Goal: Transaction & Acquisition: Book appointment/travel/reservation

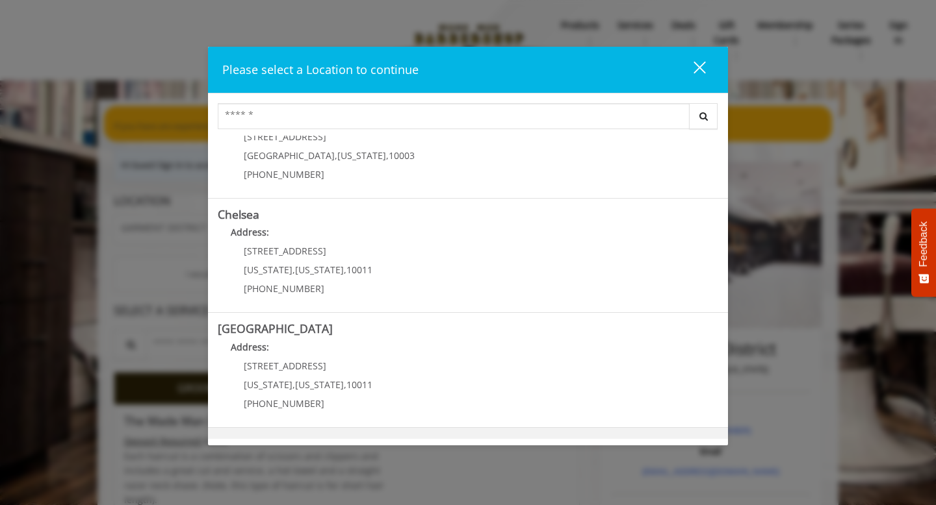
scroll to position [270, 0]
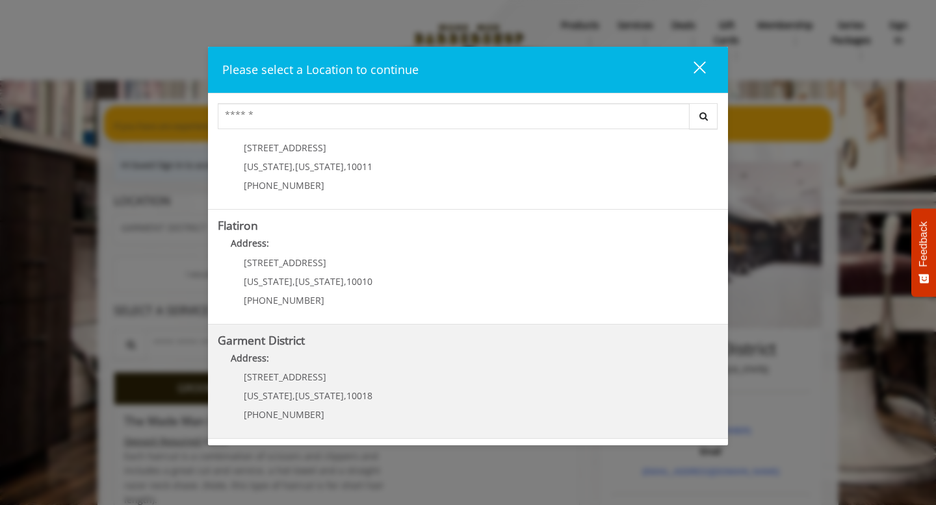
click at [374, 360] on District "Address:" at bounding box center [468, 361] width 500 height 21
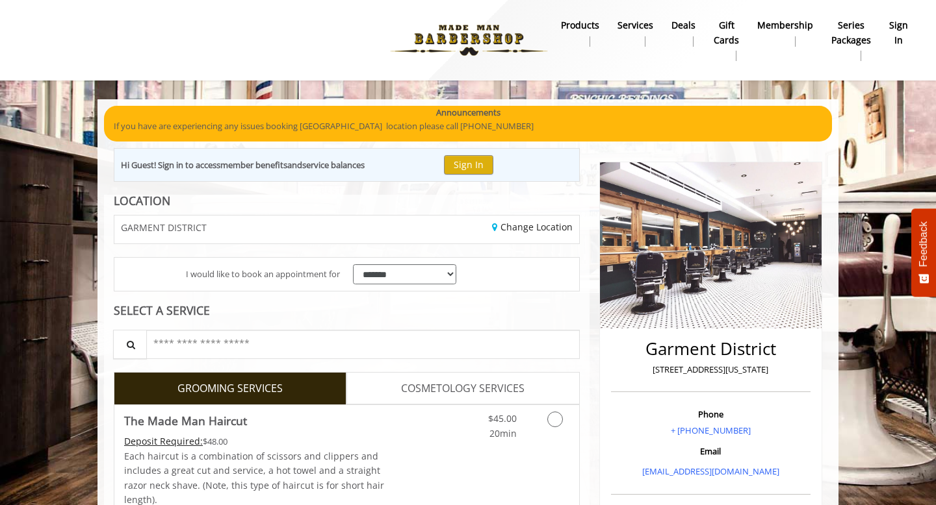
scroll to position [96, 0]
click at [557, 424] on icon "Grooming services" at bounding box center [555, 420] width 16 height 16
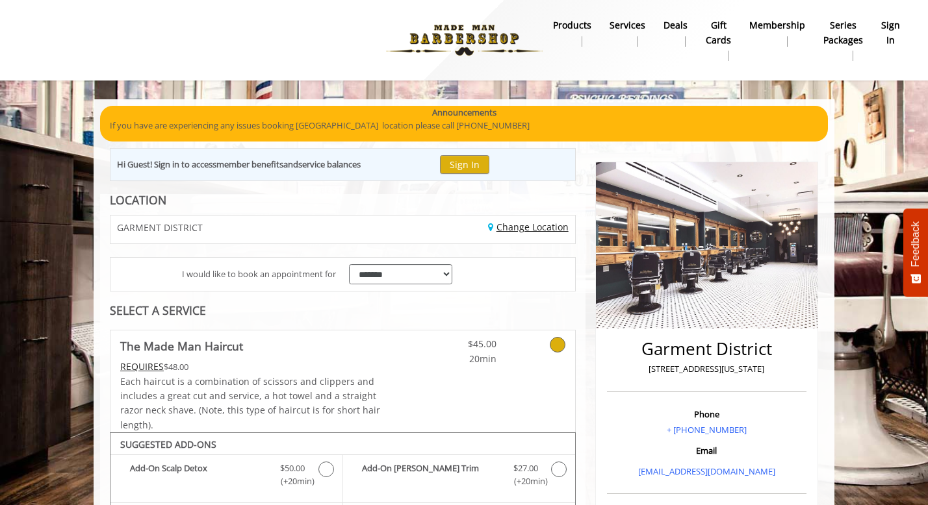
click at [512, 229] on link "Change Location" at bounding box center [528, 227] width 81 height 12
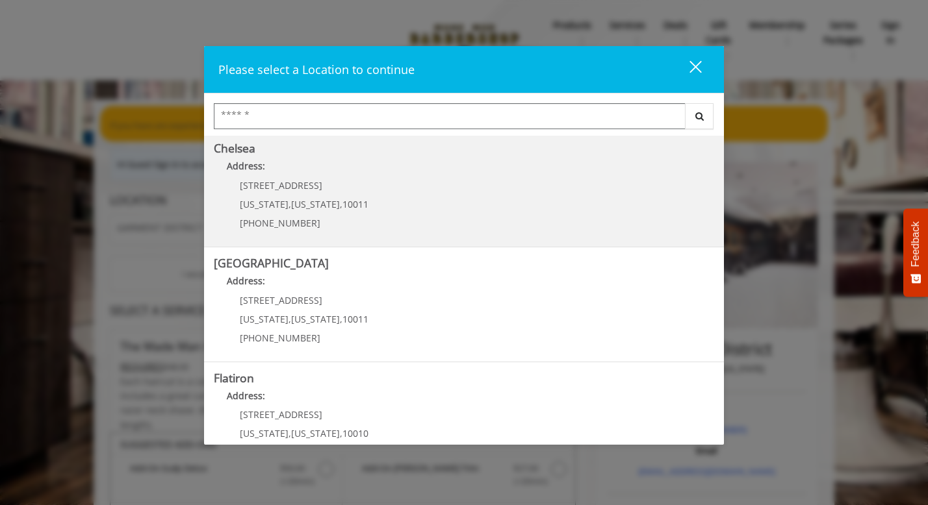
scroll to position [270, 0]
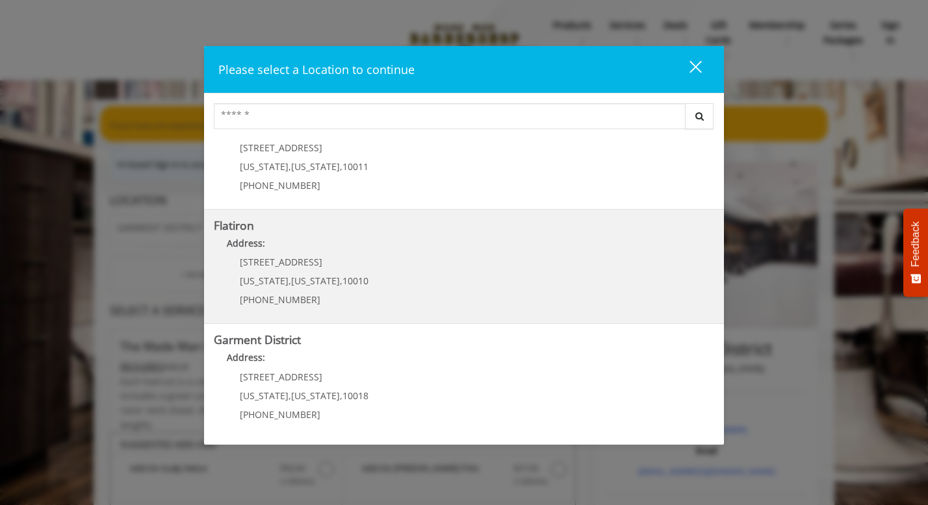
click at [408, 277] on "Flatiron Address: 10 E 23rd St New York , New York , 10010 (917) 475-1765" at bounding box center [464, 267] width 500 height 95
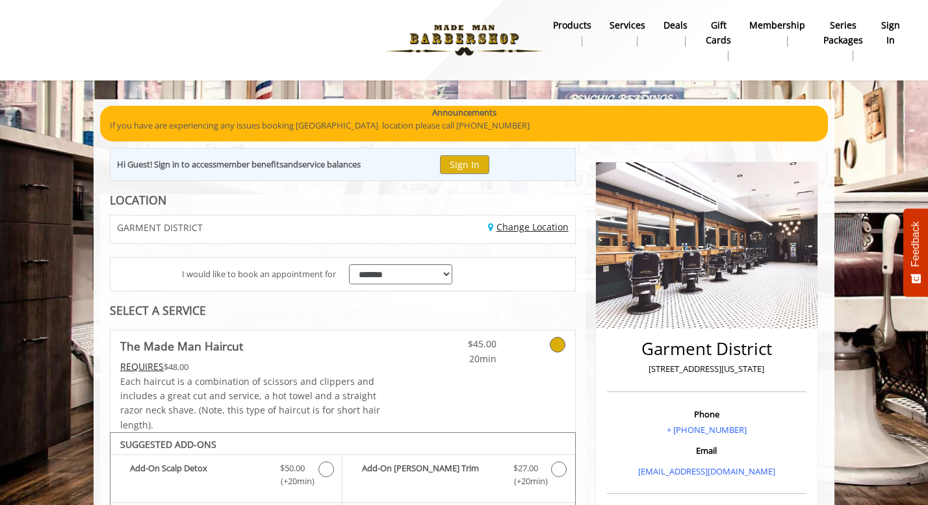
scroll to position [69, 0]
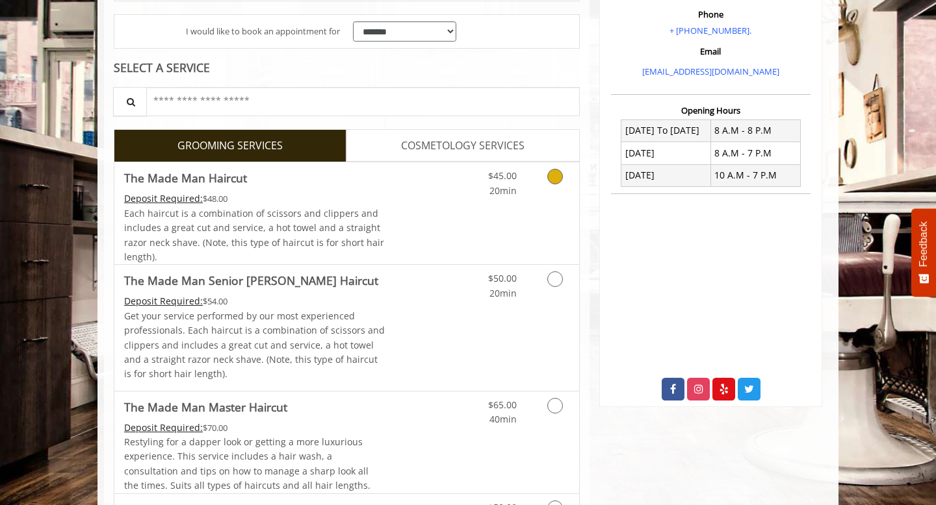
click at [561, 179] on icon "Grooming services" at bounding box center [555, 177] width 16 height 16
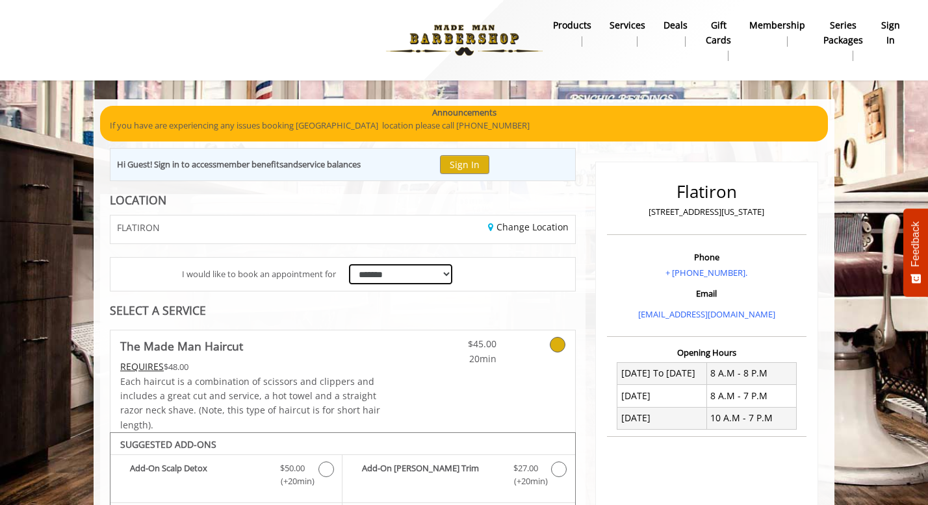
click at [426, 270] on select "**********" at bounding box center [400, 274] width 103 height 20
click at [512, 229] on link "Change Location" at bounding box center [528, 227] width 81 height 12
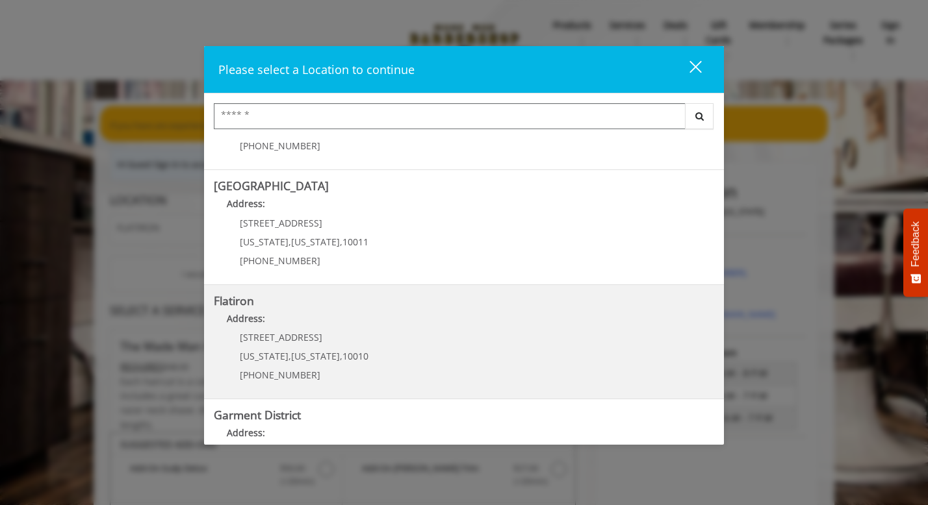
scroll to position [270, 0]
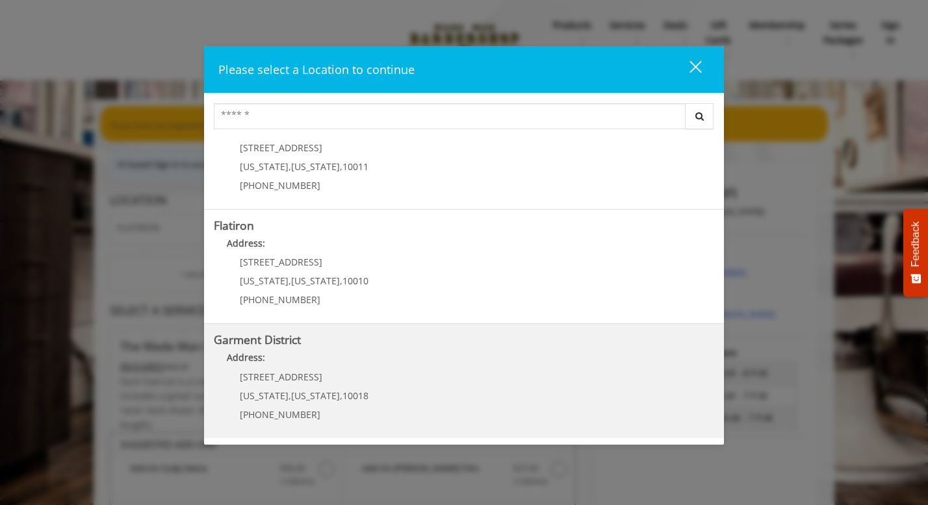
click at [415, 385] on District "Garment District Address: 1400 Broadway New York , New York , 10018 (212) 997-4…" at bounding box center [464, 381] width 500 height 95
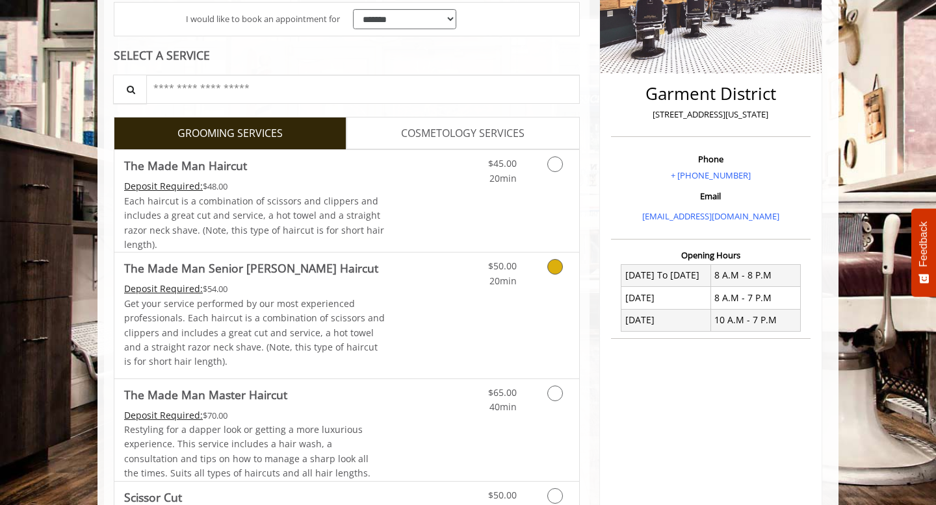
scroll to position [333, 0]
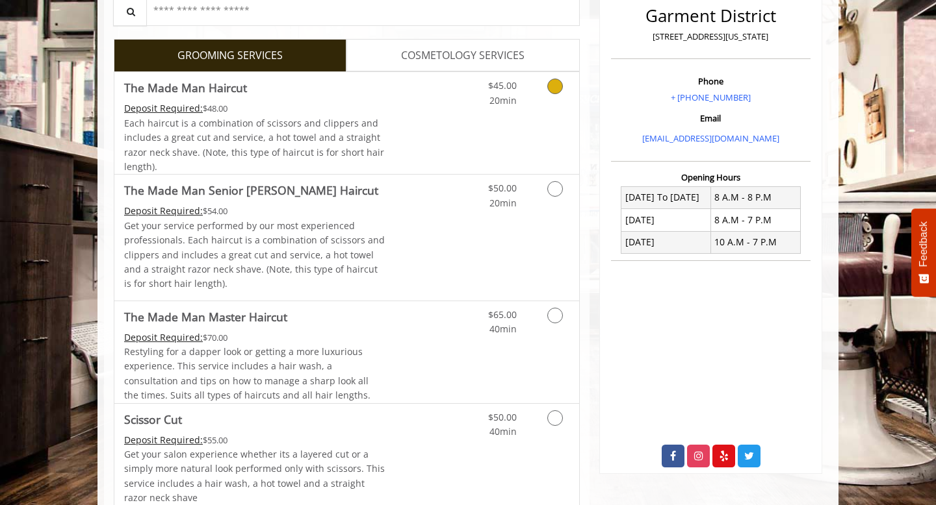
click at [527, 114] on div "$45.00 20min" at bounding box center [521, 123] width 116 height 102
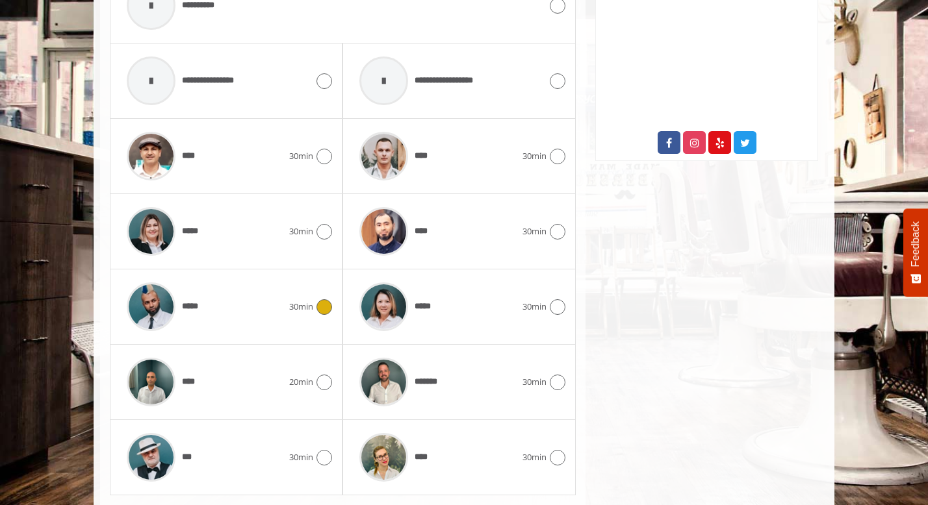
scroll to position [682, 0]
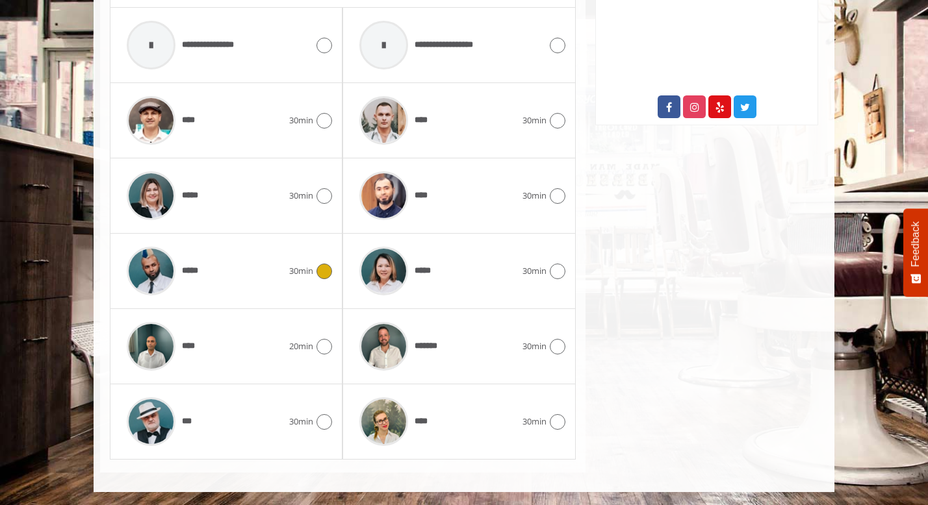
click at [328, 272] on icon at bounding box center [324, 272] width 16 height 16
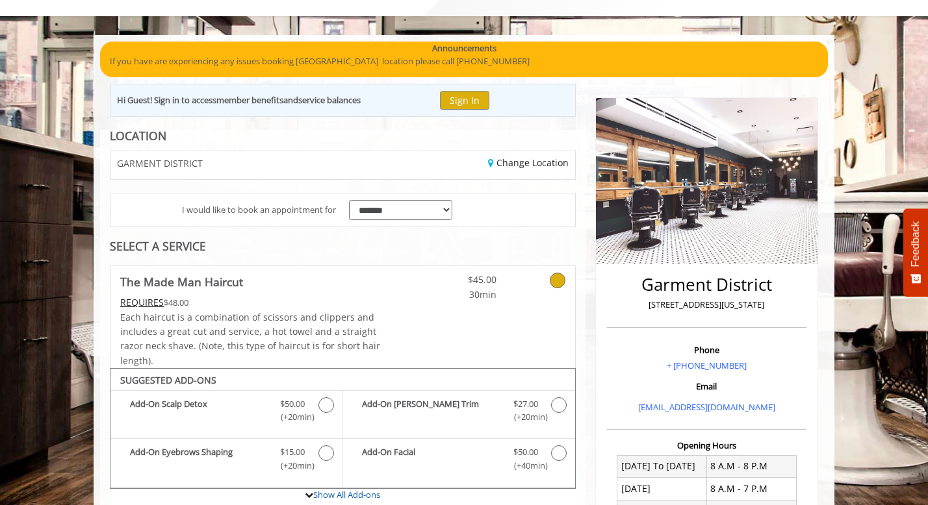
scroll to position [37, 0]
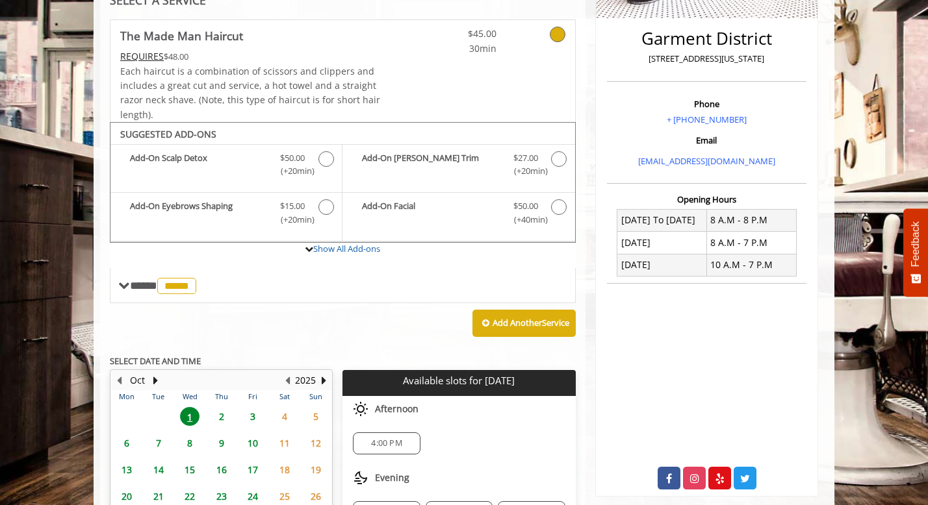
scroll to position [398, 0]
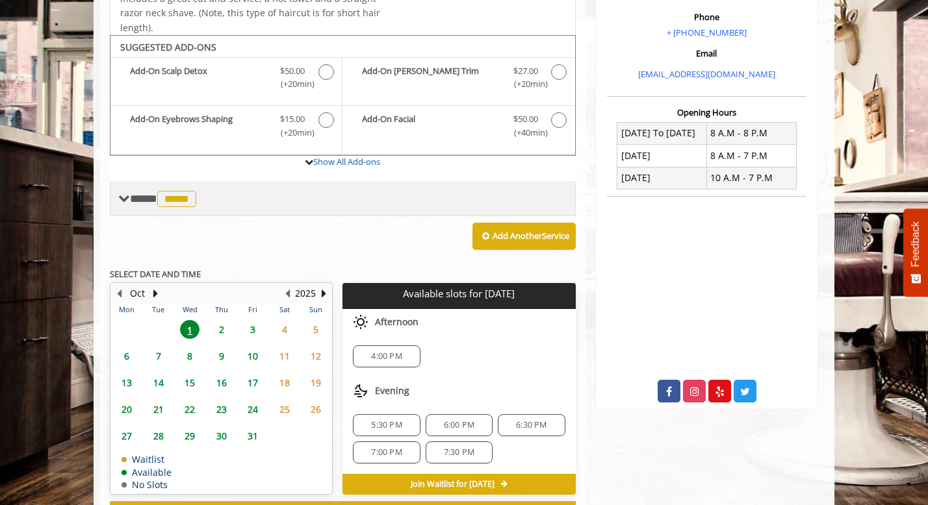
click at [196, 191] on span "*****" at bounding box center [176, 199] width 39 height 16
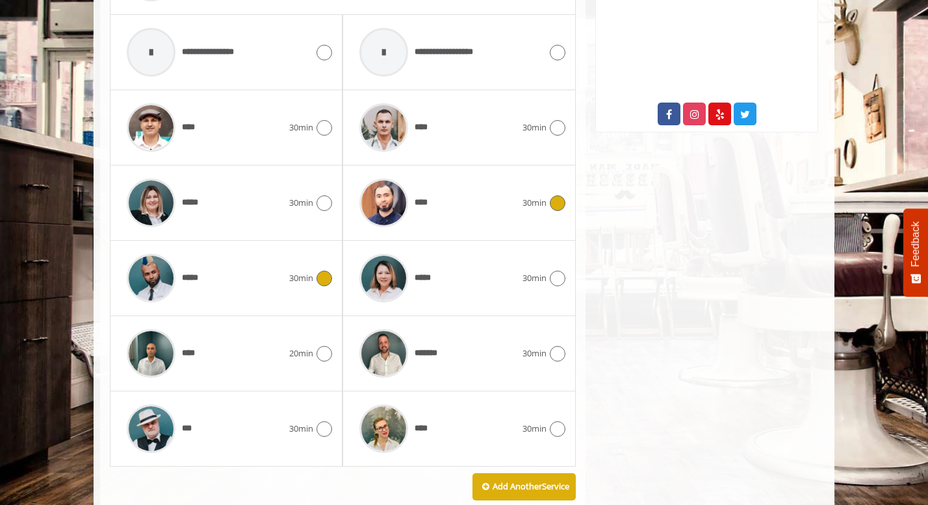
scroll to position [673, 0]
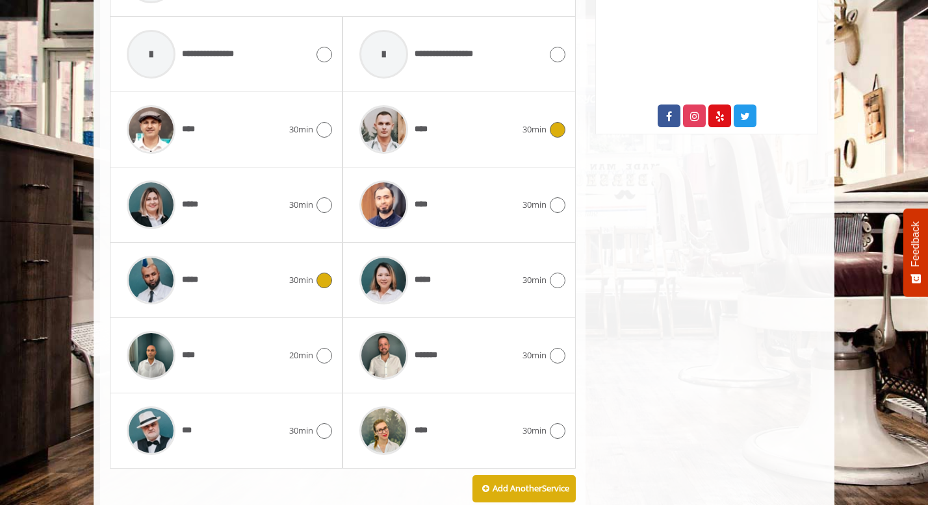
click at [430, 137] on span "****" at bounding box center [392, 130] width 79 height 62
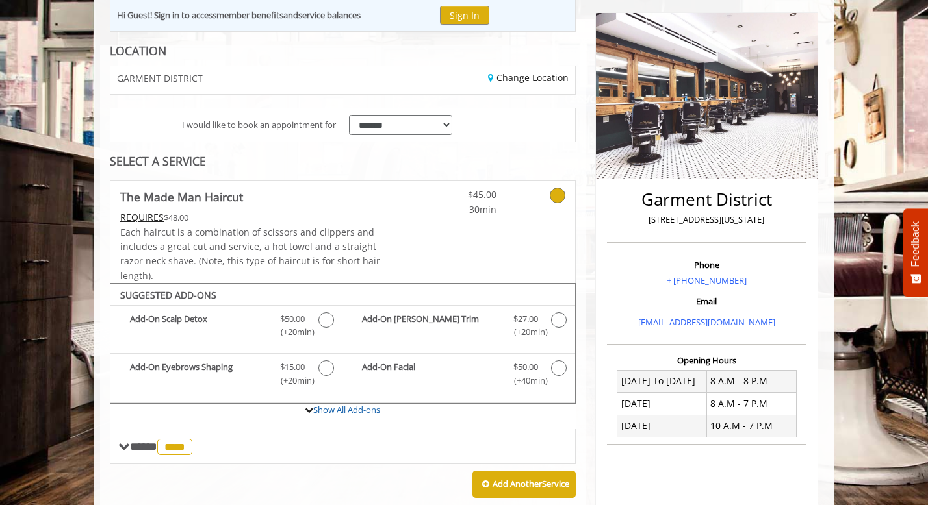
scroll to position [0, 0]
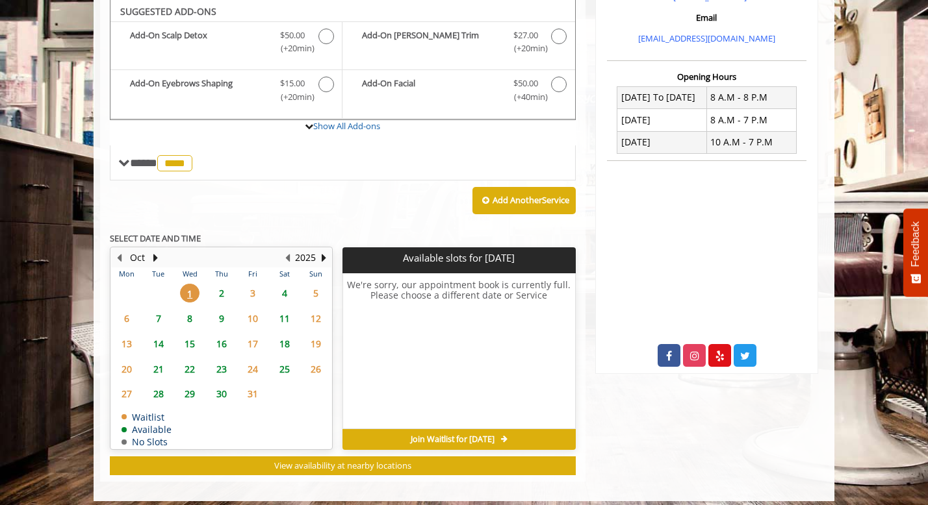
click at [225, 288] on span "2" at bounding box center [221, 293] width 19 height 19
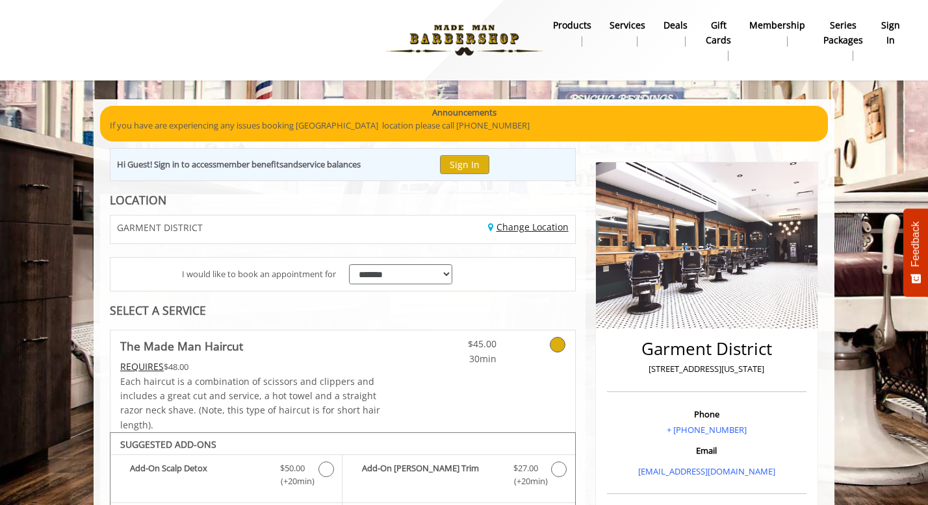
click at [511, 232] on link "Change Location" at bounding box center [528, 227] width 81 height 12
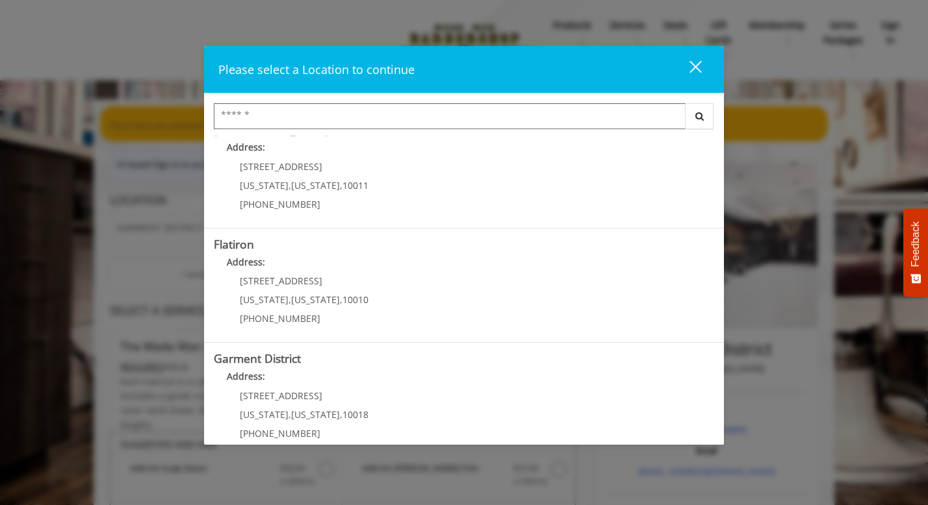
scroll to position [270, 0]
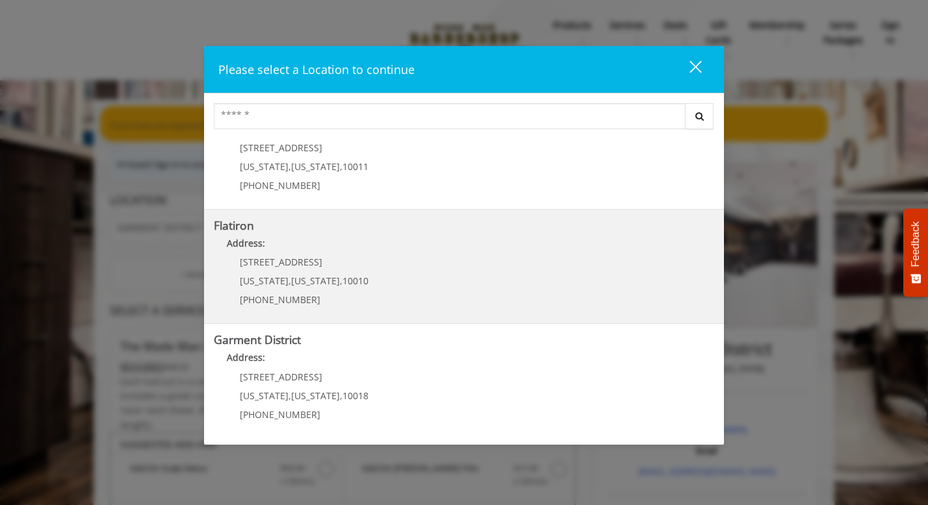
click at [417, 290] on "Flatiron Address: 10 E 23rd St New York , New York , 10010 (917) 475-1765" at bounding box center [464, 267] width 500 height 95
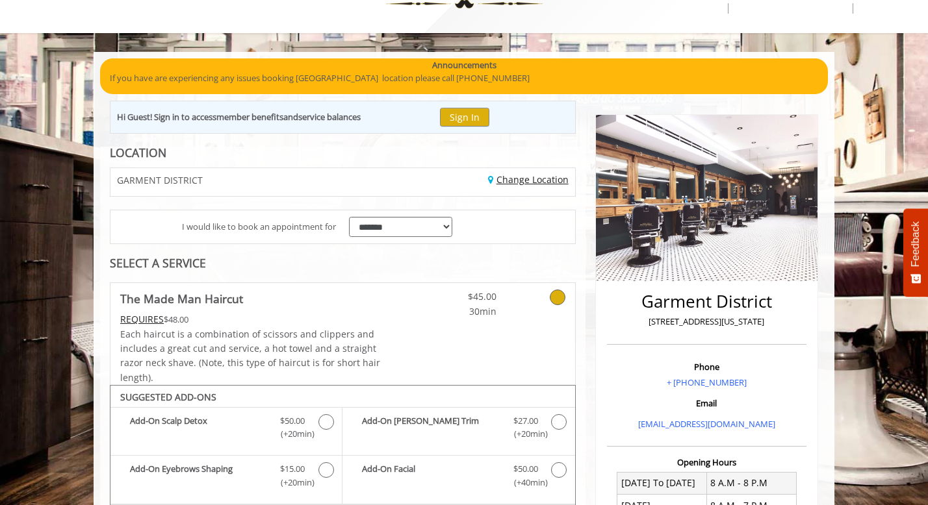
scroll to position [65, 0]
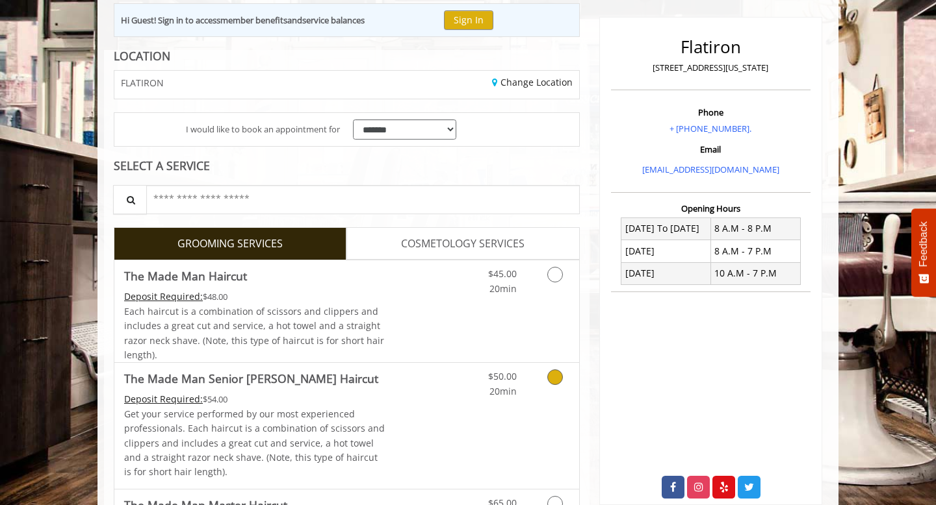
scroll to position [244, 0]
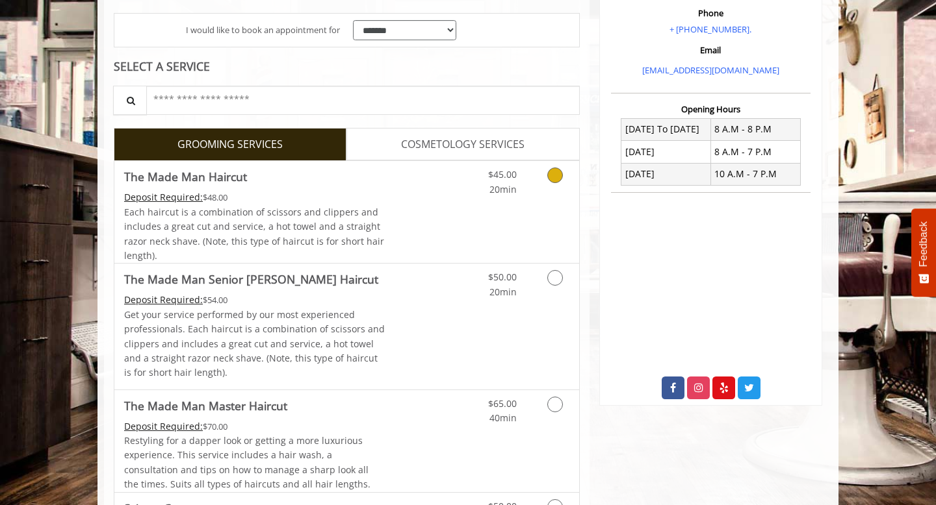
click at [557, 177] on icon "Grooming services" at bounding box center [555, 176] width 16 height 16
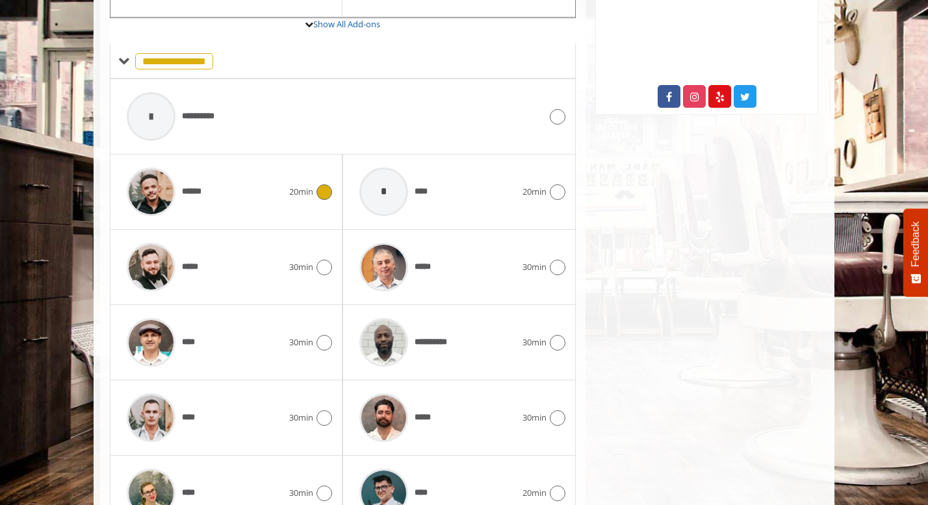
scroll to position [607, 0]
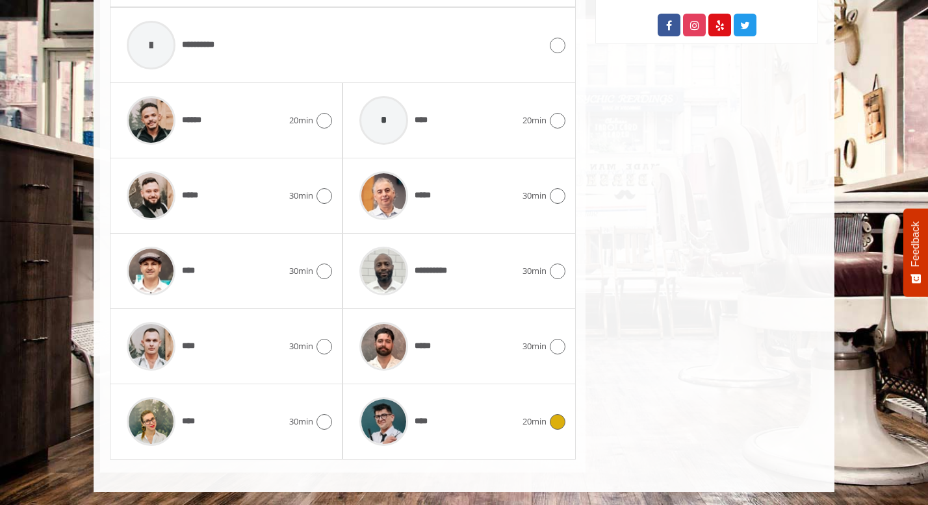
click at [440, 438] on div "****" at bounding box center [437, 422] width 169 height 62
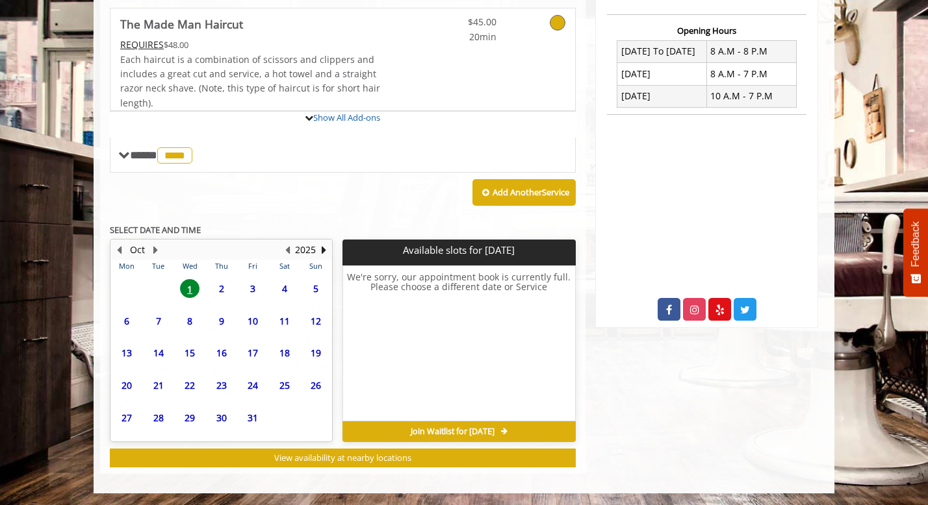
scroll to position [442, 0]
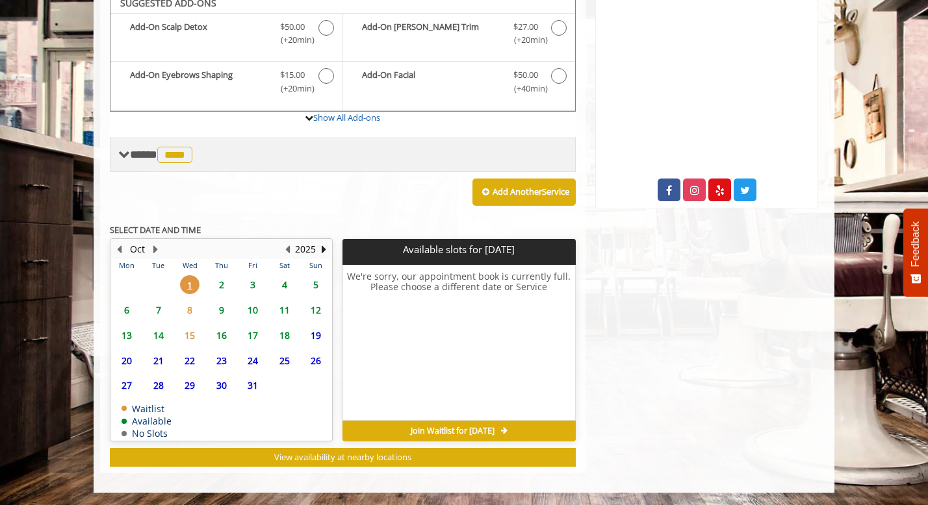
click at [177, 160] on span "****" at bounding box center [174, 155] width 35 height 16
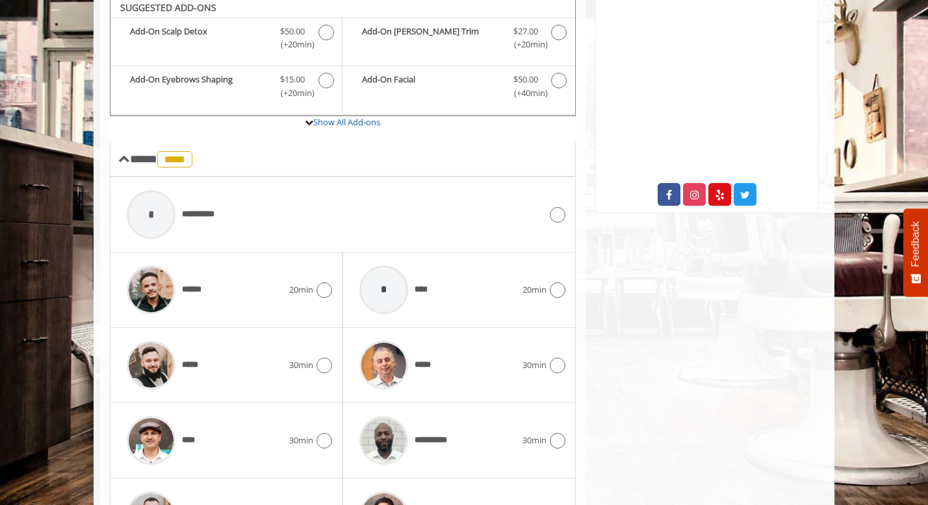
scroll to position [433, 0]
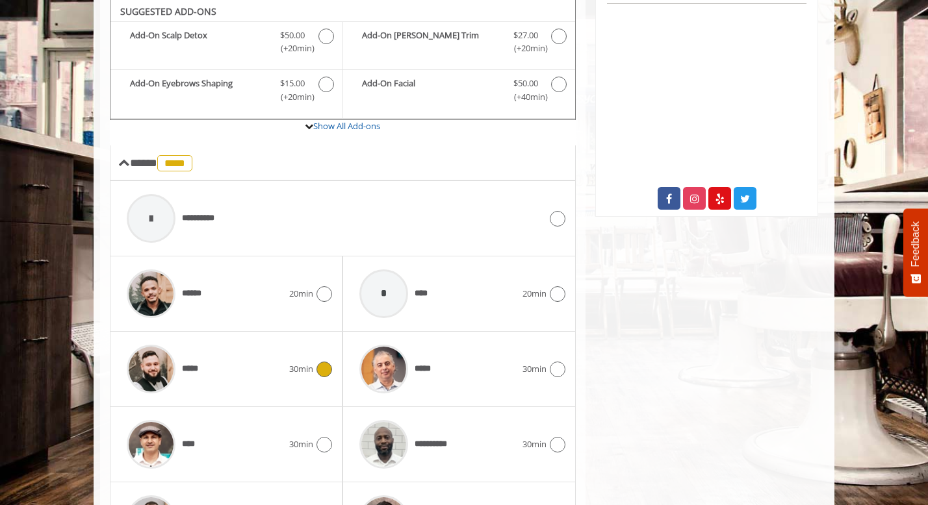
click at [324, 376] on icon at bounding box center [324, 370] width 16 height 16
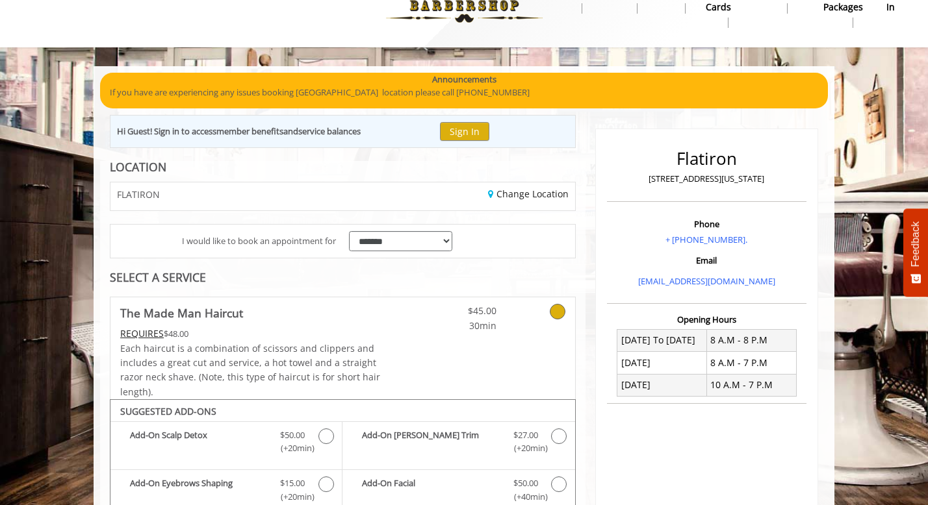
scroll to position [0, 0]
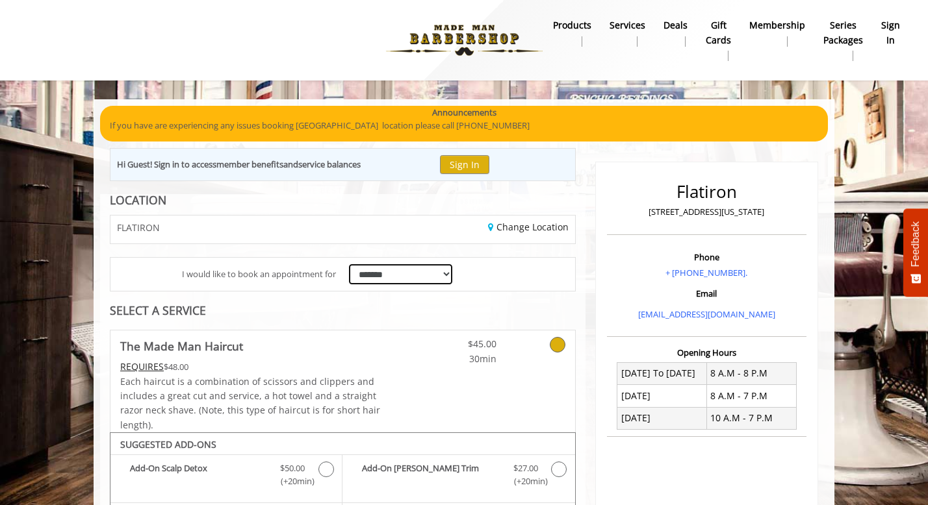
click at [409, 275] on select "**********" at bounding box center [400, 274] width 103 height 20
click at [510, 227] on link "Change Location" at bounding box center [528, 227] width 81 height 12
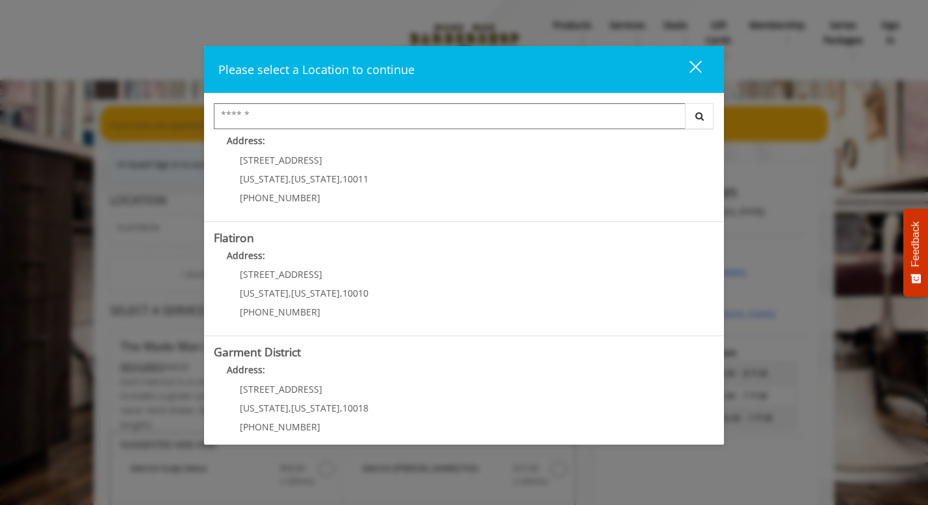
scroll to position [270, 0]
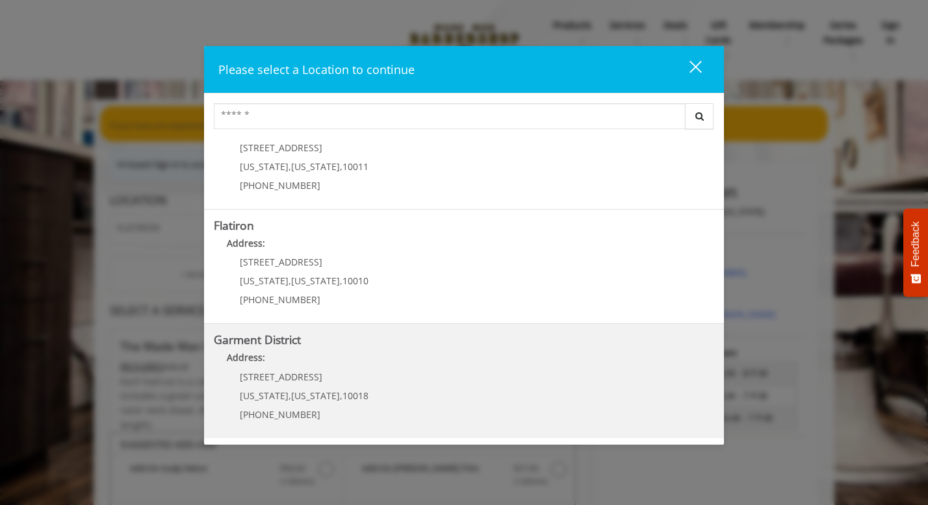
click at [348, 359] on District "Address:" at bounding box center [464, 361] width 500 height 21
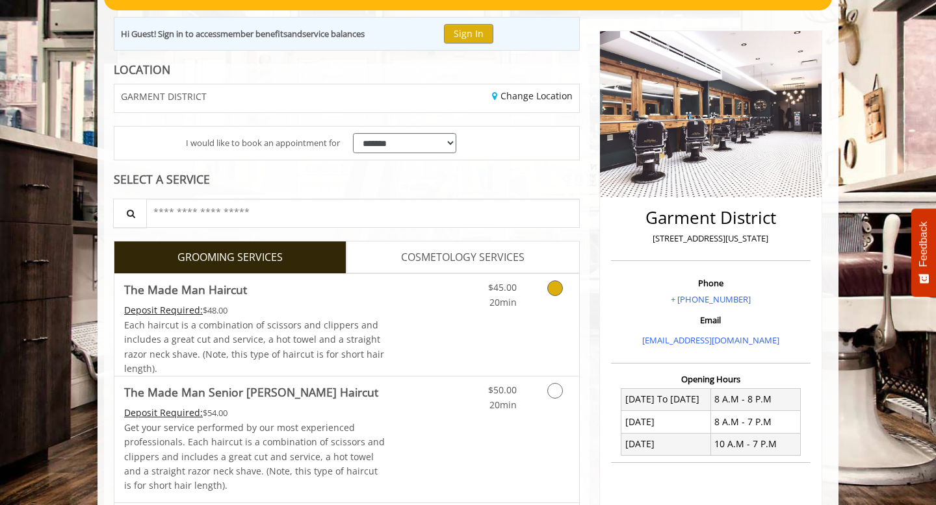
click at [547, 294] on link "Grooming services" at bounding box center [552, 292] width 33 height 36
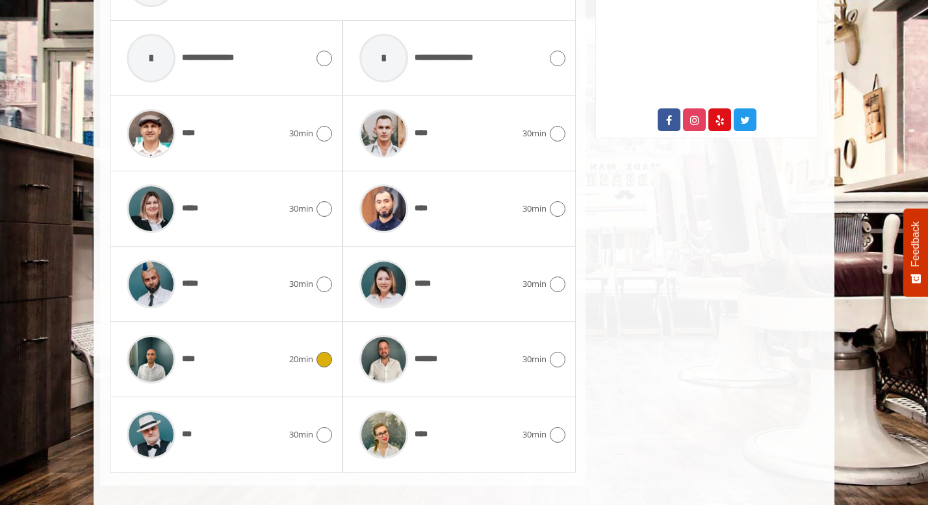
scroll to position [682, 0]
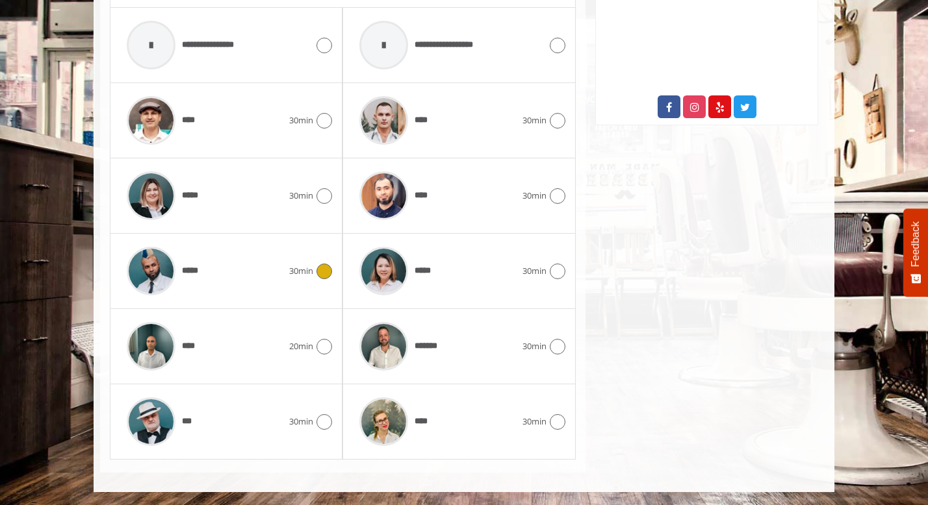
click at [320, 268] on icon at bounding box center [324, 272] width 16 height 16
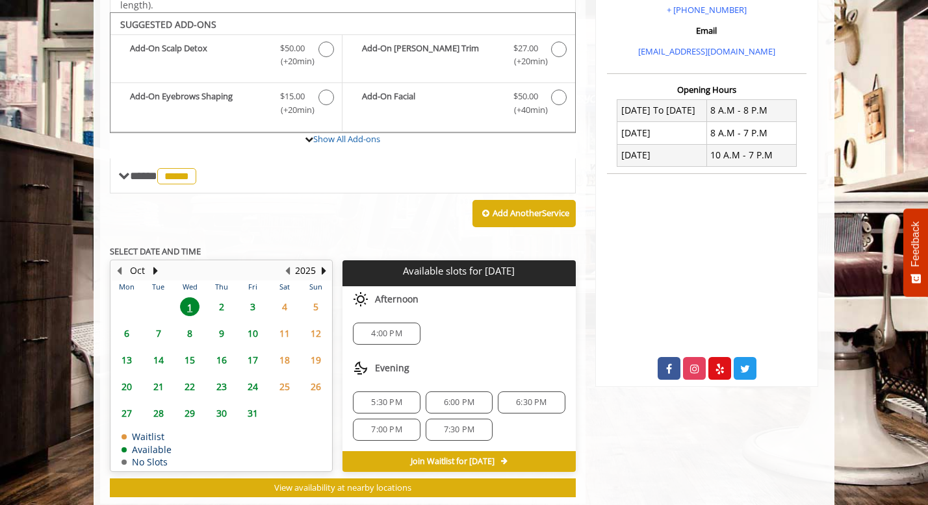
scroll to position [433, 0]
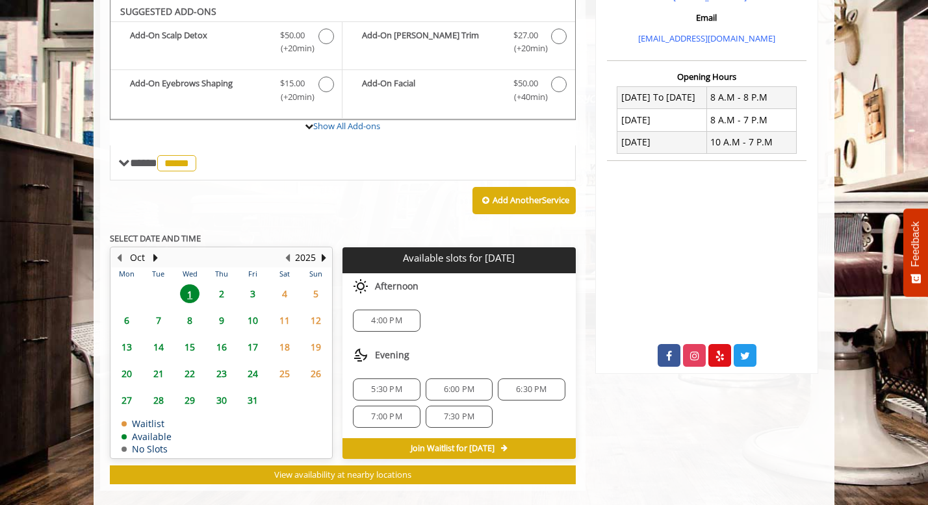
click at [392, 322] on span "4:00 PM" at bounding box center [386, 321] width 31 height 10
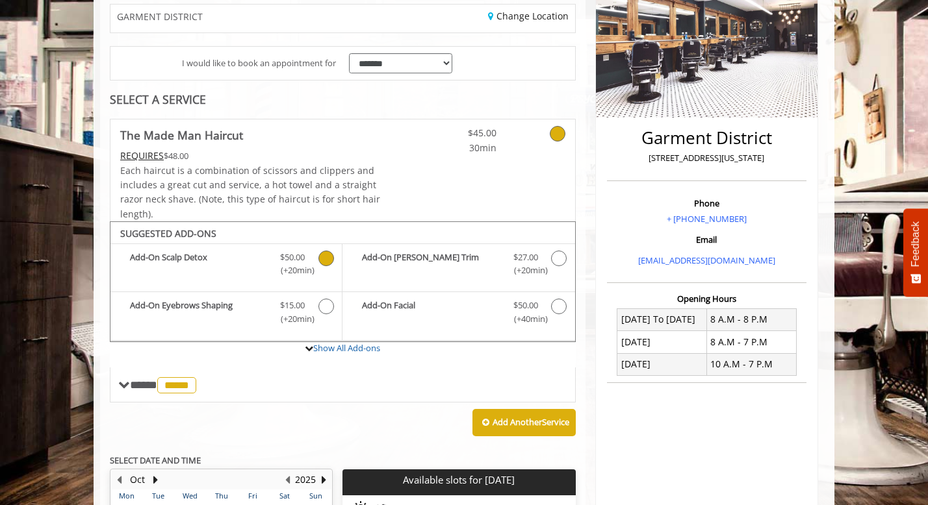
scroll to position [244, 0]
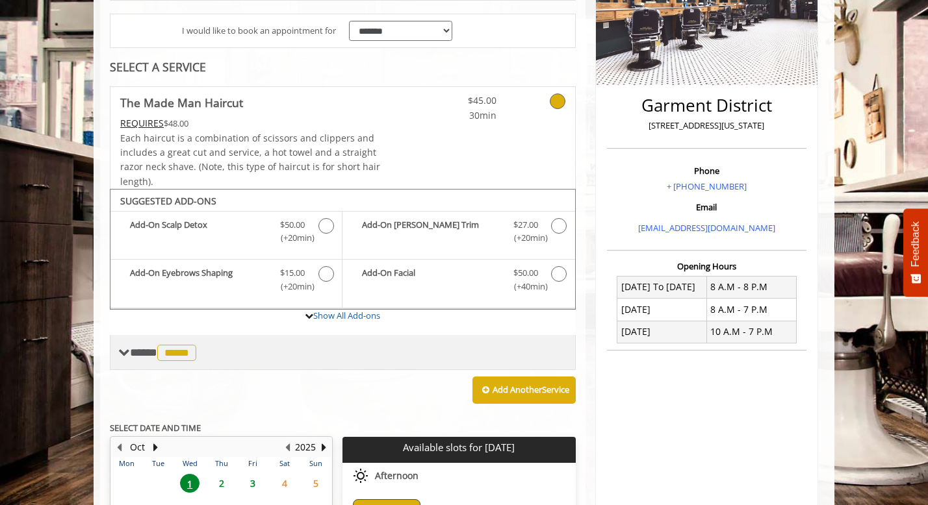
click at [177, 352] on span "*****" at bounding box center [176, 353] width 39 height 16
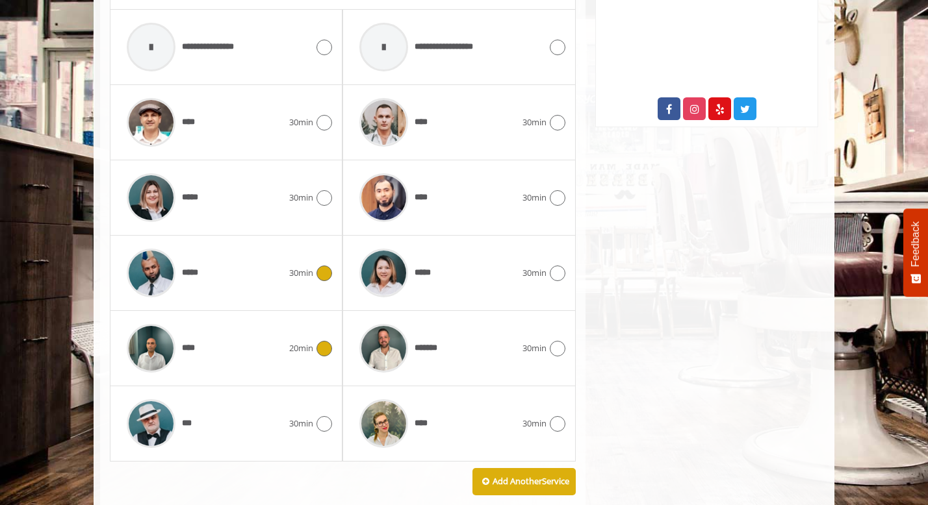
scroll to position [681, 0]
click at [291, 354] on span "20min" at bounding box center [301, 348] width 24 height 14
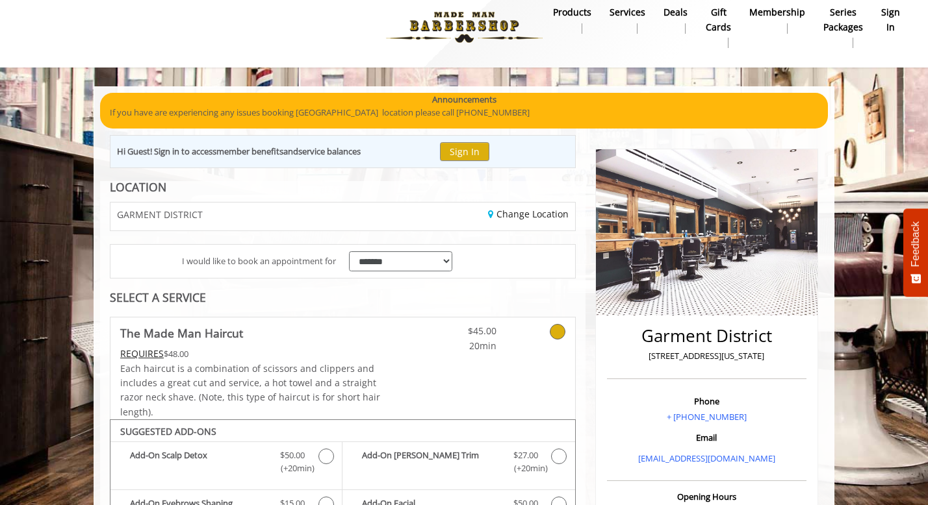
scroll to position [0, 0]
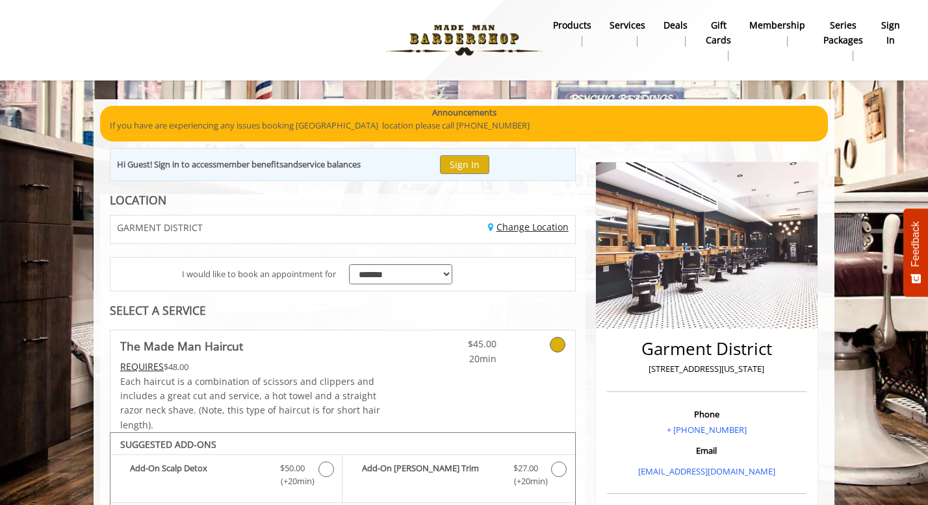
click at [519, 226] on link "Change Location" at bounding box center [528, 227] width 81 height 12
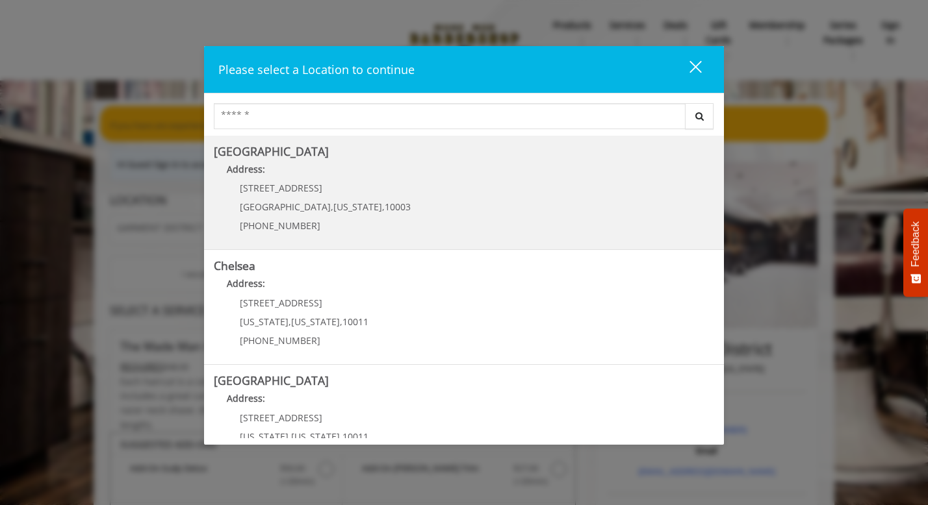
click at [354, 224] on p "[PHONE_NUMBER]" at bounding box center [325, 226] width 171 height 10
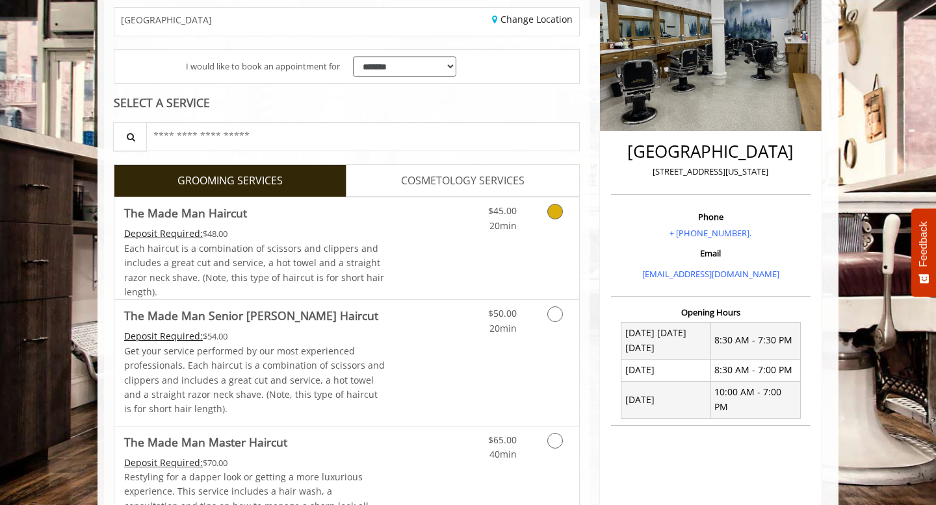
scroll to position [211, 0]
